Goal: Information Seeking & Learning: Learn about a topic

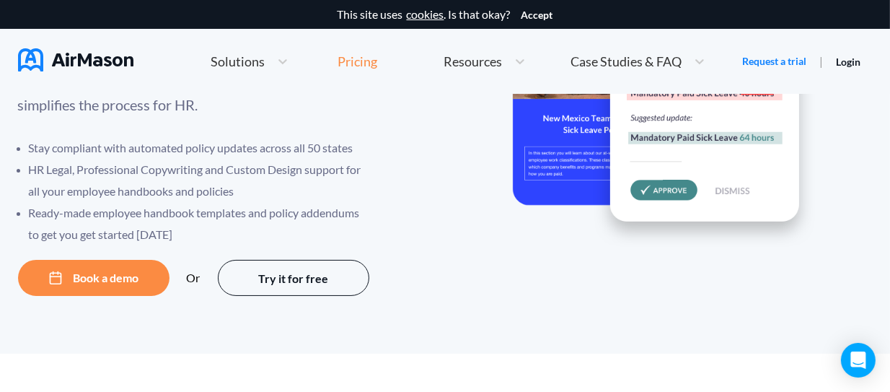
click at [356, 63] on div "Pricing" at bounding box center [358, 61] width 40 height 13
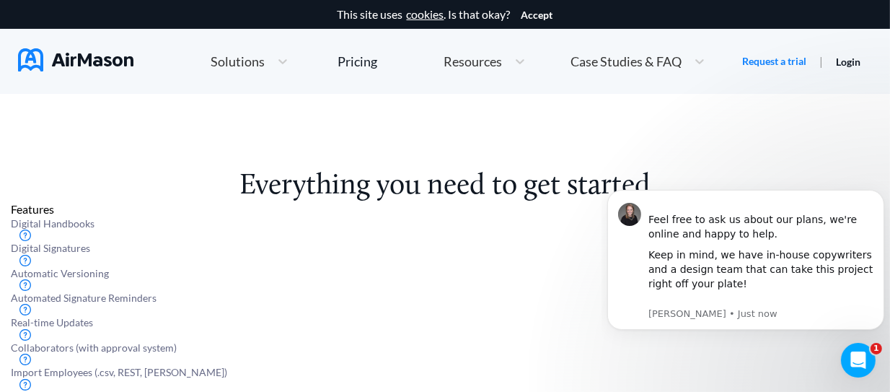
scroll to position [416, 0]
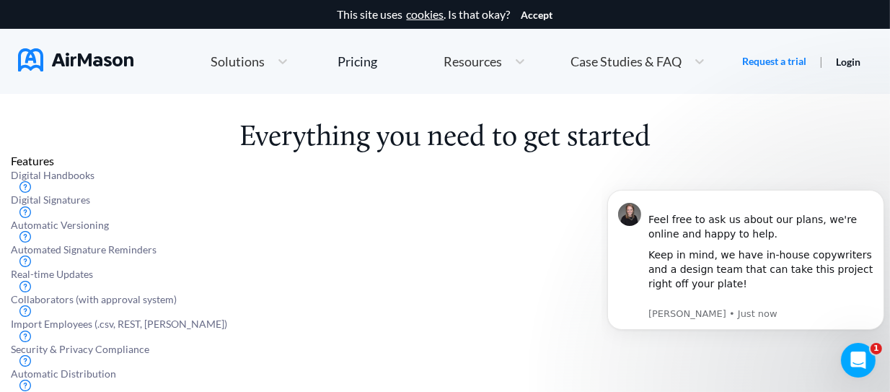
click at [320, 154] on h2 "Everything you need to get started" at bounding box center [445, 137] width 869 height 33
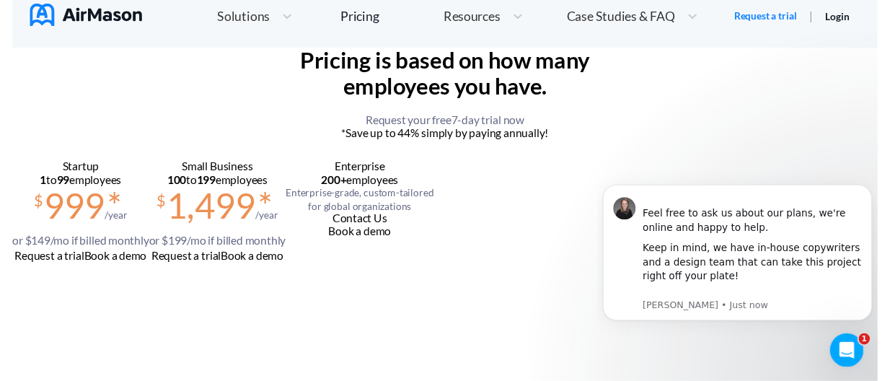
scroll to position [0, 0]
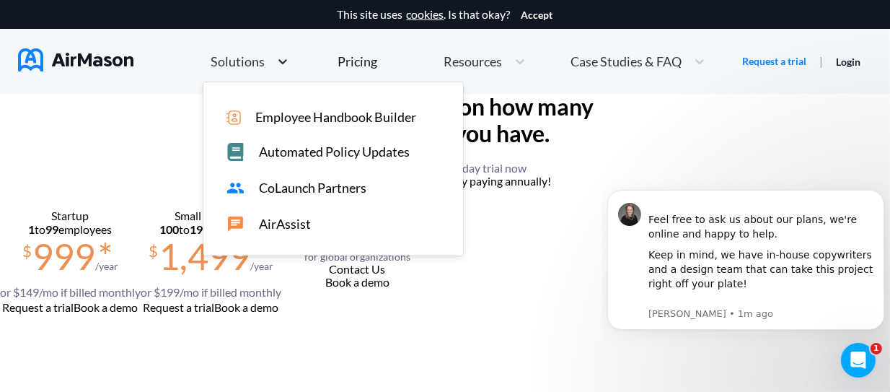
click at [281, 54] on icon at bounding box center [283, 61] width 14 height 14
click at [278, 118] on span "Employee Handbook Builder" at bounding box center [335, 117] width 161 height 15
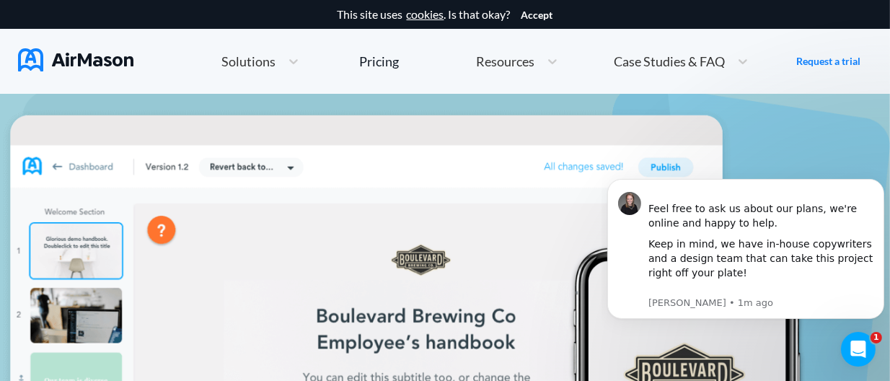
scroll to position [149, 0]
